Goal: Transaction & Acquisition: Purchase product/service

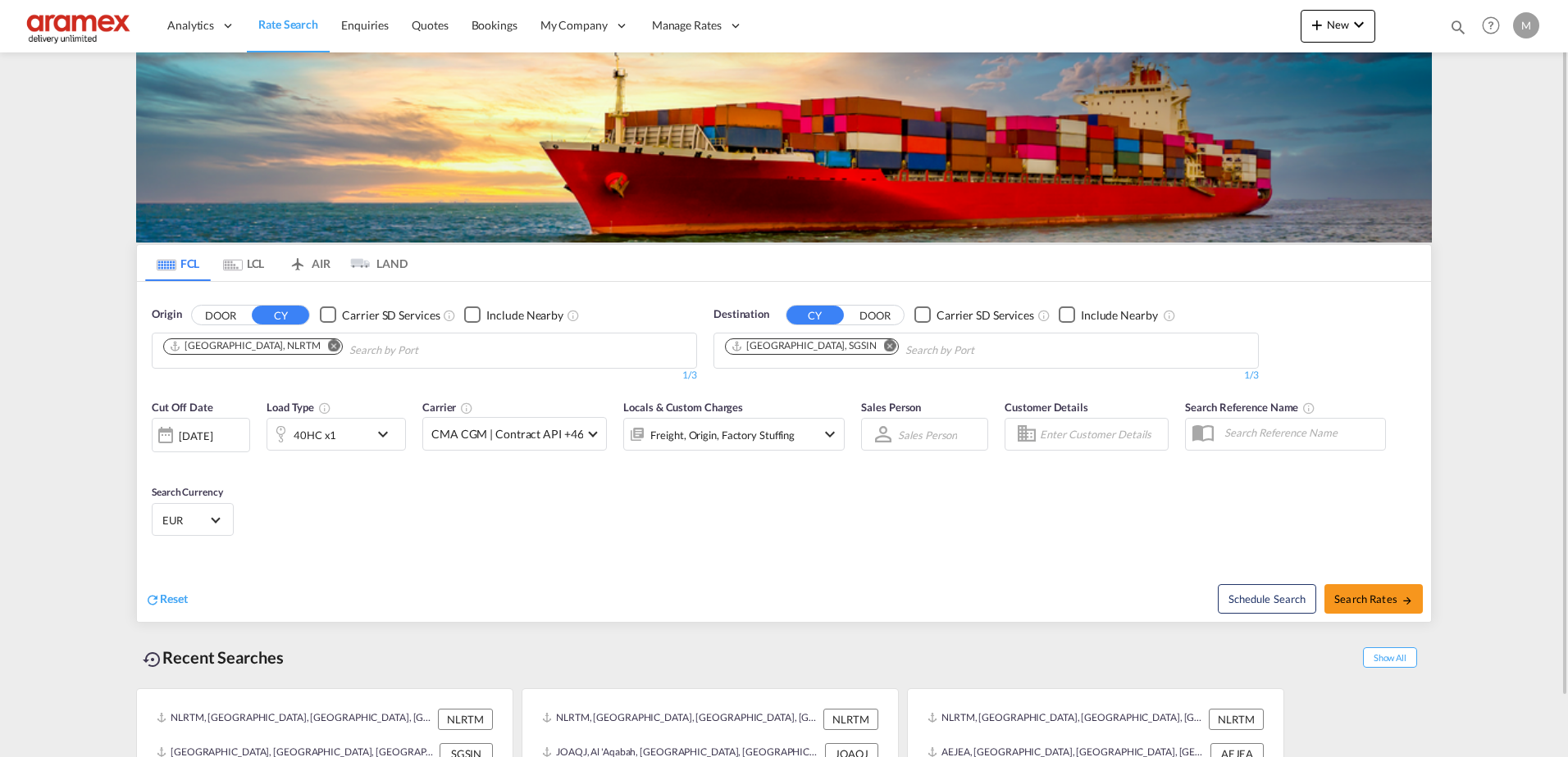
click at [884, 344] on md-icon "Remove" at bounding box center [890, 345] width 12 height 12
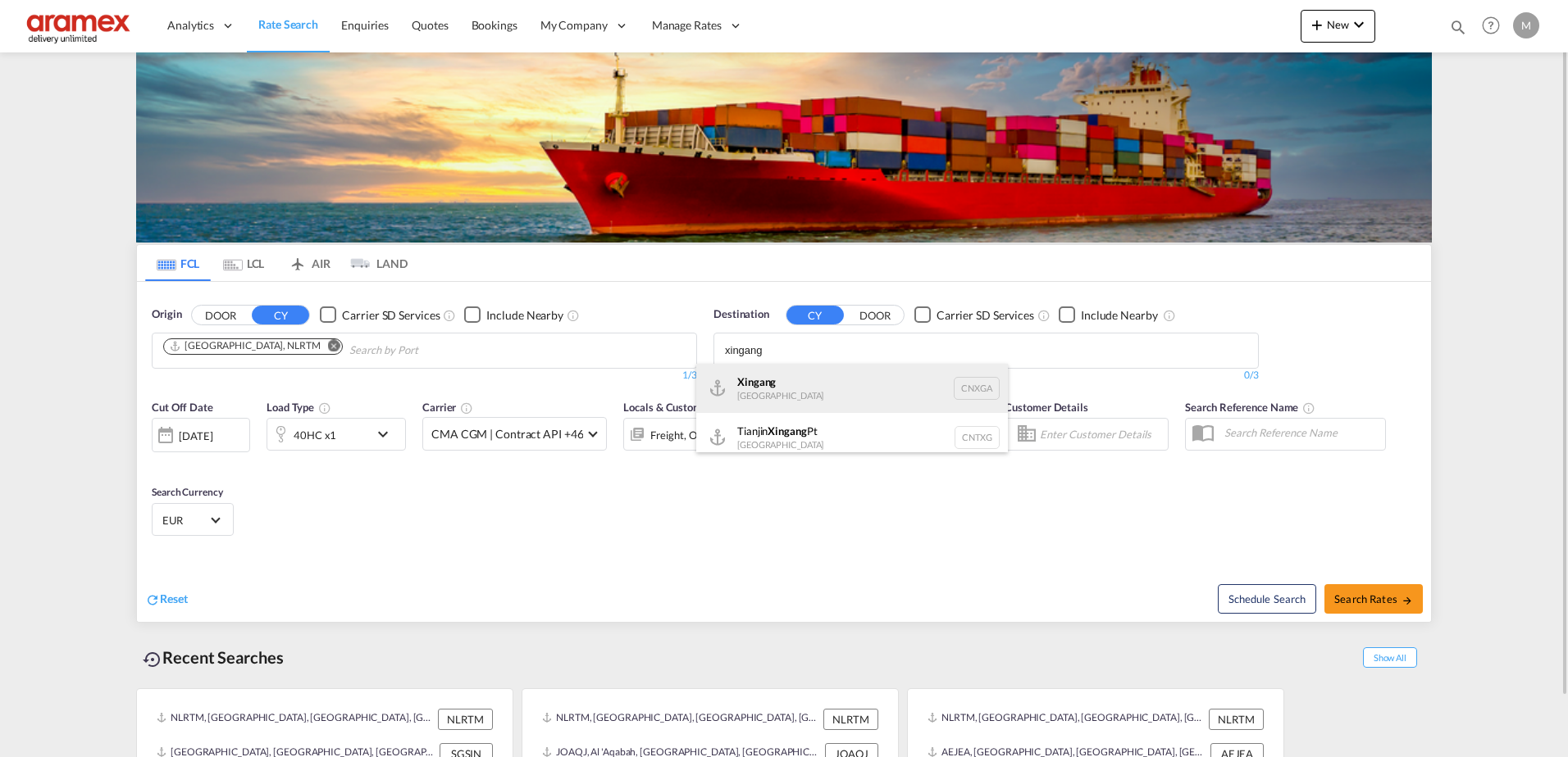
type input "xingang"
click at [757, 384] on div "Xingang [GEOGRAPHIC_DATA] CNXGA" at bounding box center [851, 388] width 311 height 50
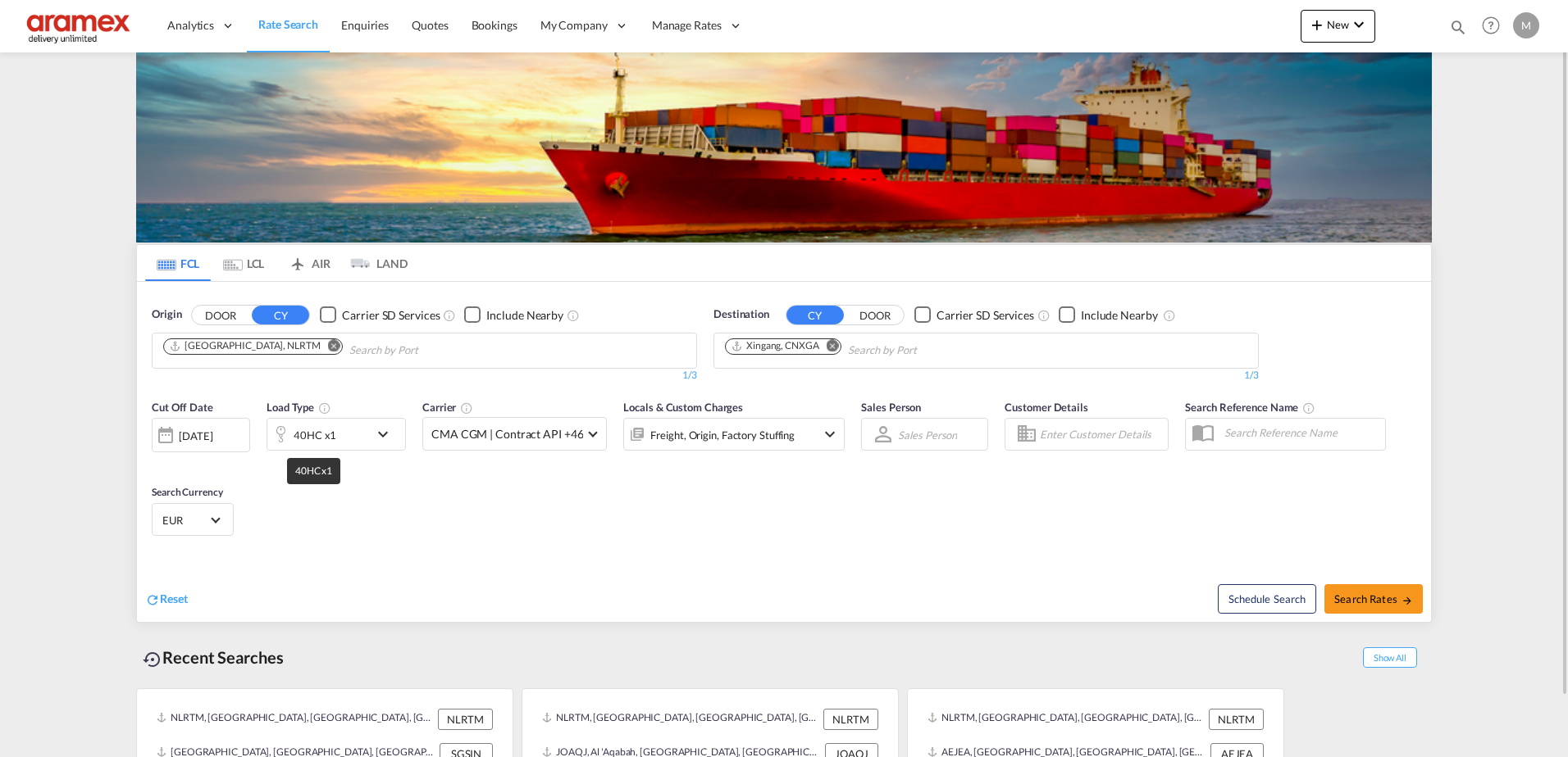
click at [334, 437] on div "40HC x1" at bounding box center [315, 435] width 43 height 23
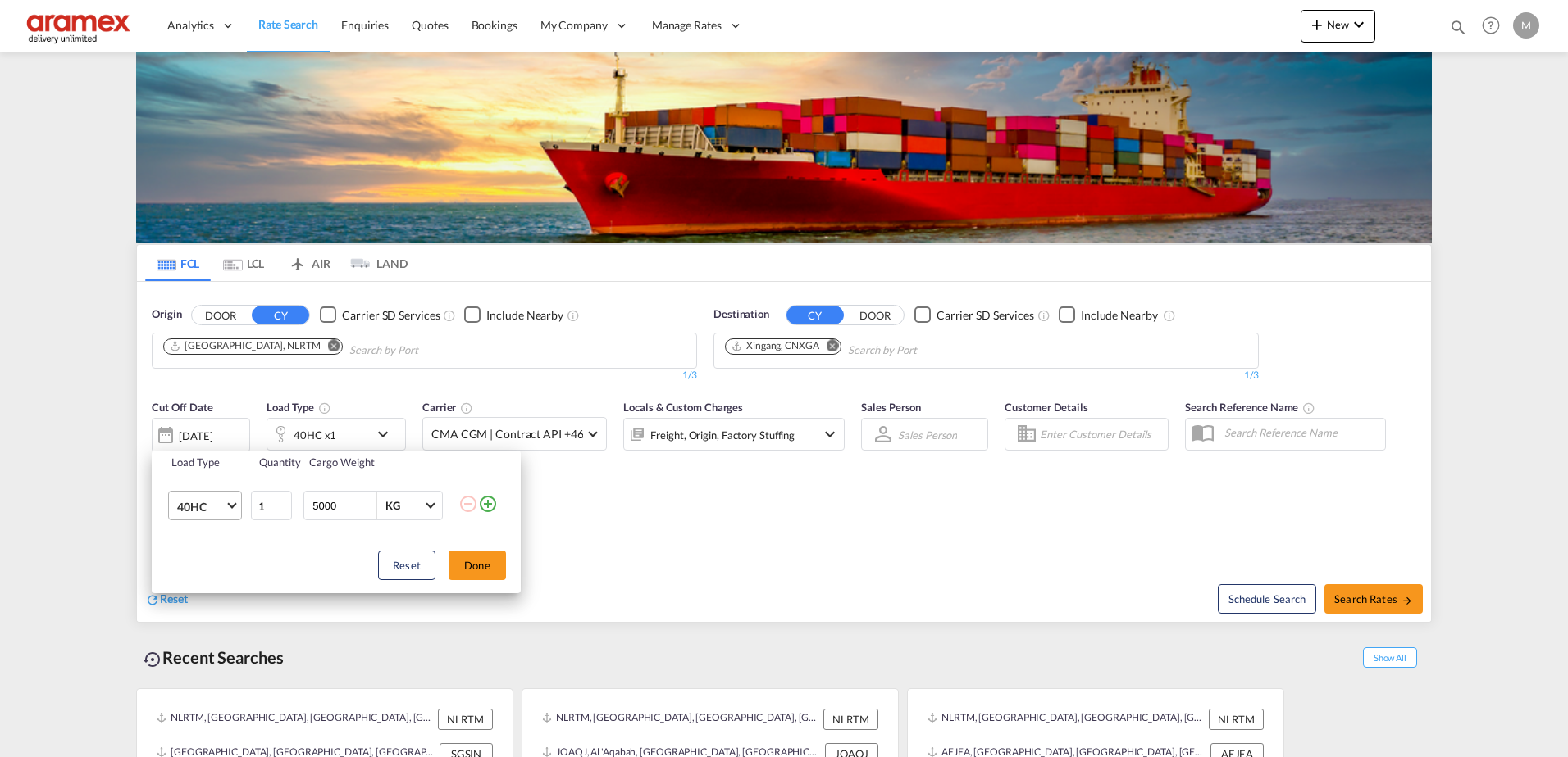
click at [223, 514] on span "40HC" at bounding box center [201, 507] width 48 height 17
click at [232, 438] on md-option "20GP" at bounding box center [220, 427] width 111 height 39
click at [490, 560] on button "Done" at bounding box center [477, 566] width 57 height 30
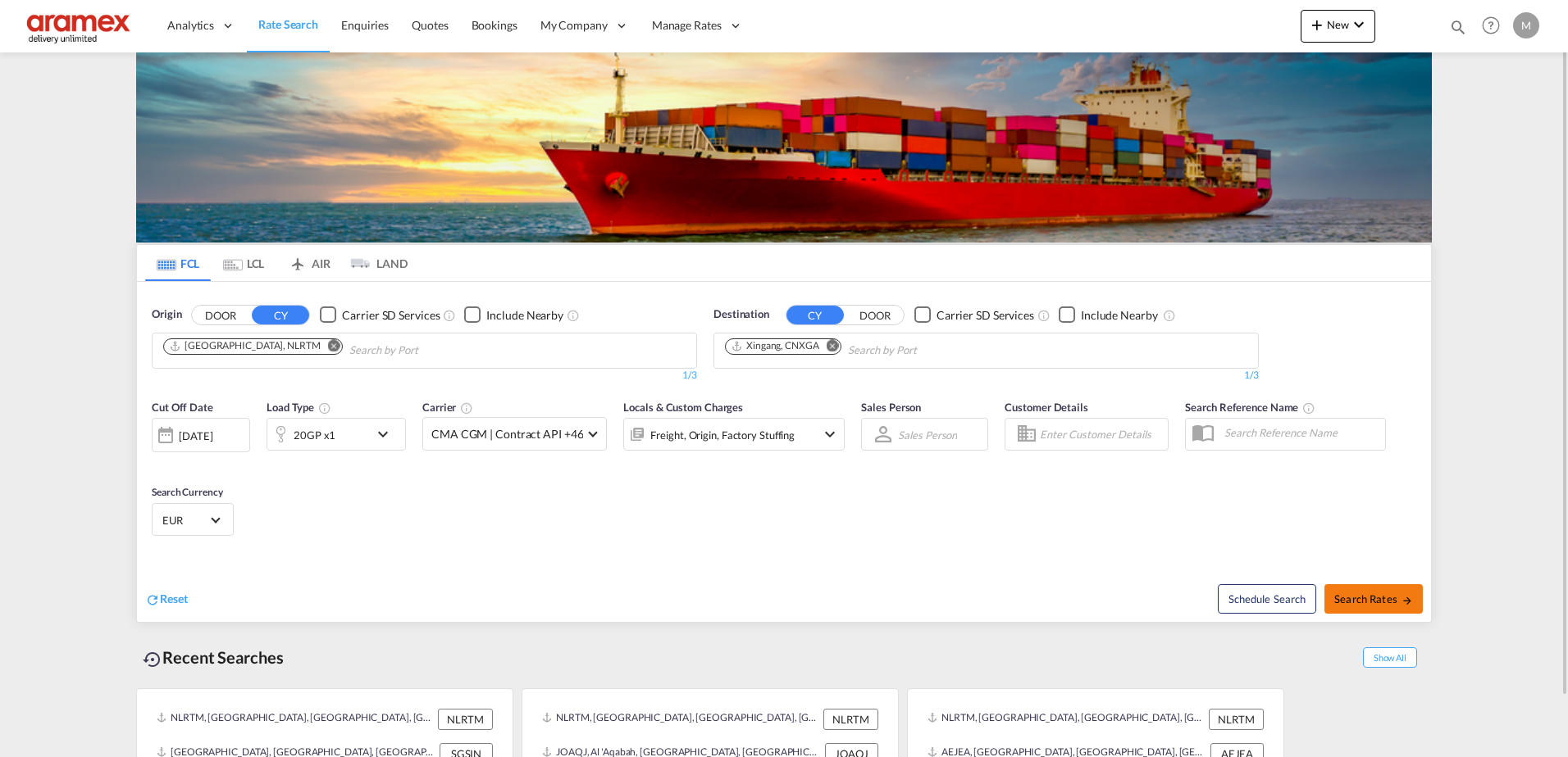
click at [1370, 603] on span "Search Rates" at bounding box center [1373, 599] width 79 height 13
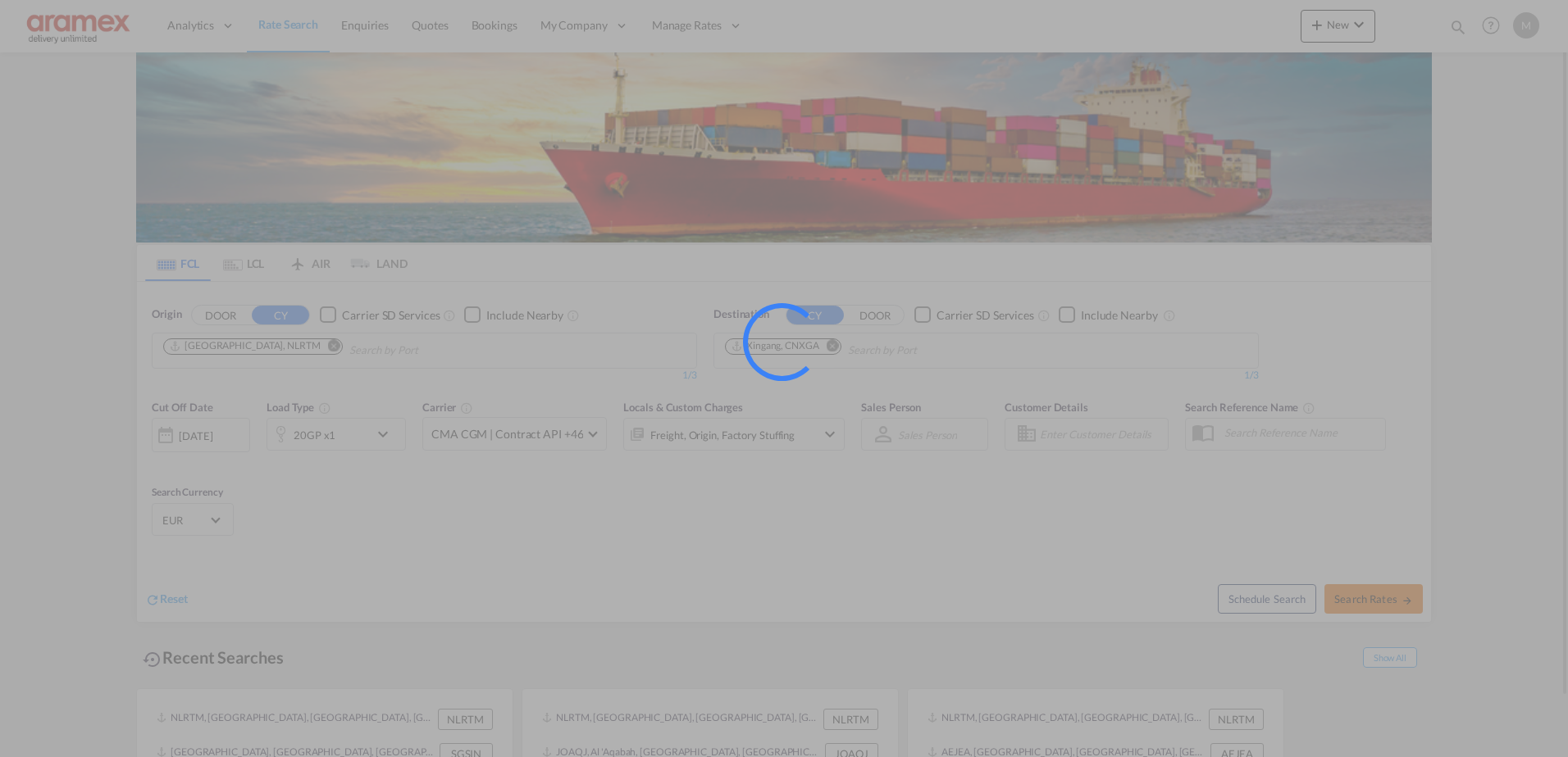
type input "NLRTM to CNXGA / [DATE]"
